Goal: Navigation & Orientation: Find specific page/section

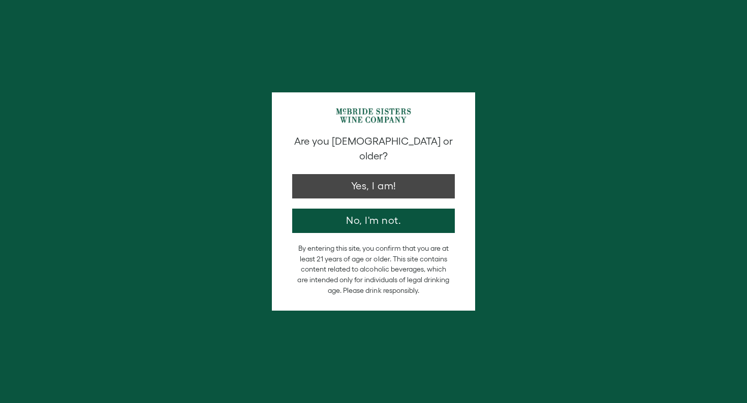
click at [373, 178] on button "Yes, I am!" at bounding box center [373, 186] width 163 height 24
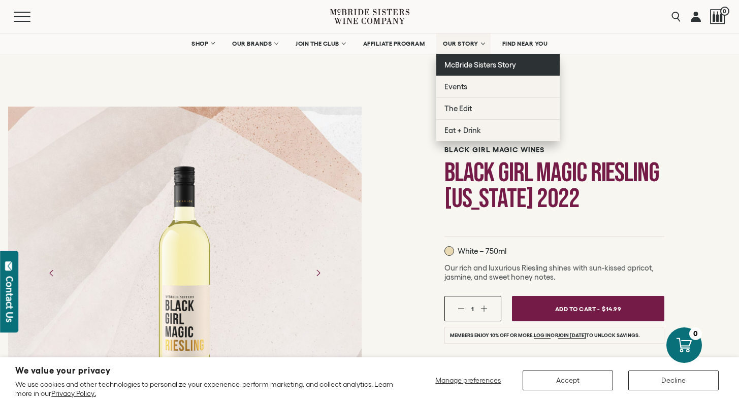
click at [475, 65] on span "McBride Sisters Story" at bounding box center [481, 64] width 72 height 9
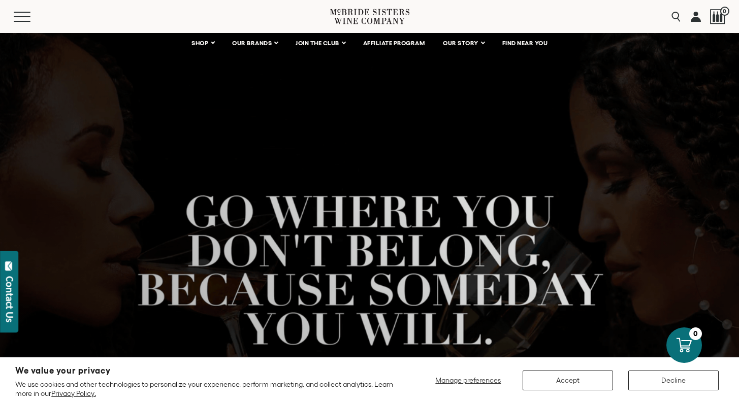
click at [583, 381] on button "Accept" at bounding box center [568, 381] width 90 height 20
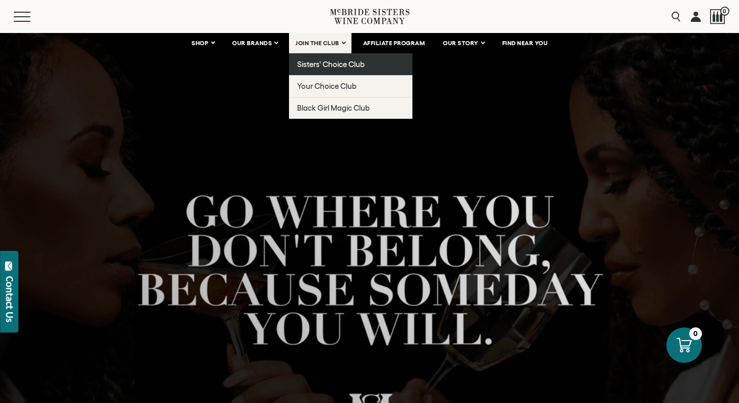
click at [305, 60] on span "Sisters' Choice Club" at bounding box center [331, 64] width 68 height 9
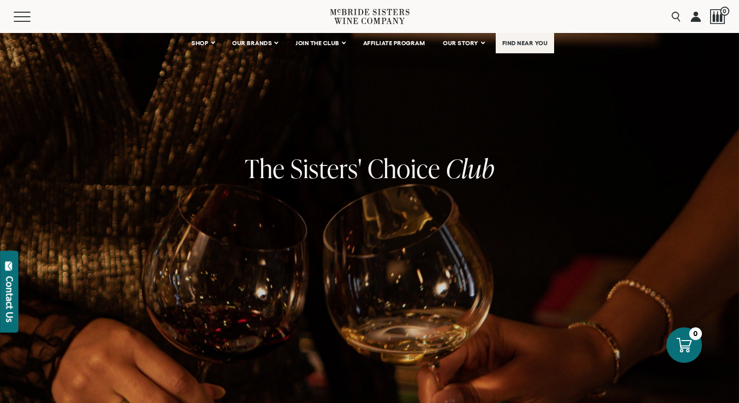
click at [525, 41] on span "FIND NEAR YOU" at bounding box center [526, 43] width 46 height 7
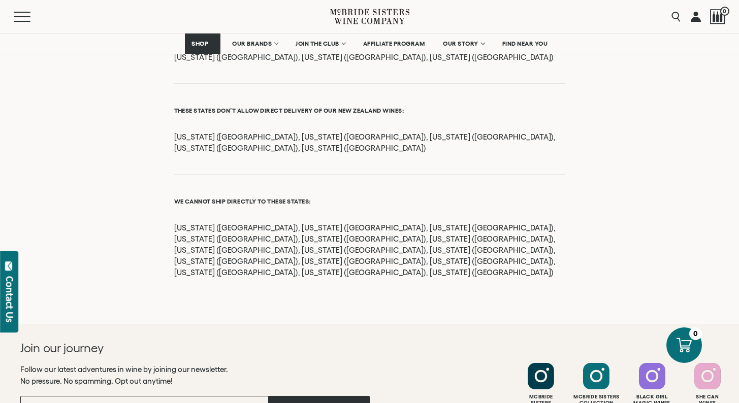
scroll to position [1294, 0]
